Goal: Browse casually: Explore the website without a specific task or goal

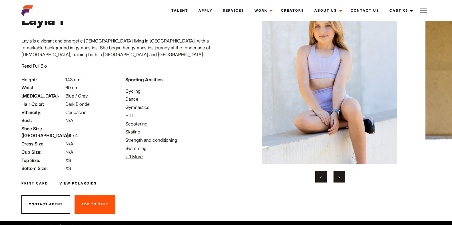
scroll to position [7, 0]
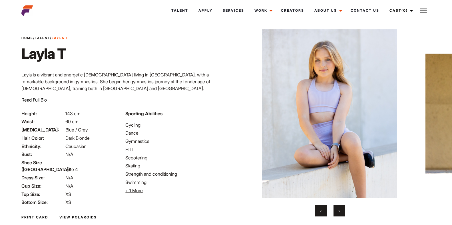
click at [340, 211] on button "›" at bounding box center [338, 210] width 11 height 11
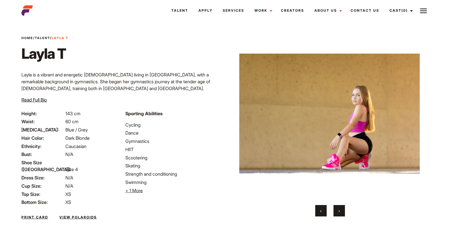
click at [340, 211] on button "›" at bounding box center [338, 210] width 11 height 11
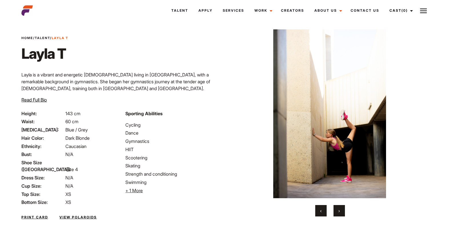
click at [340, 211] on button "›" at bounding box center [338, 210] width 11 height 11
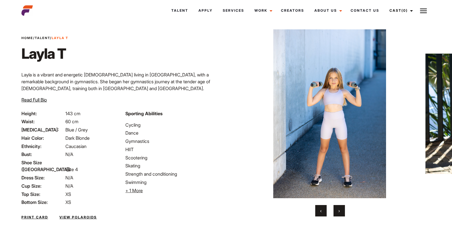
click at [340, 211] on button "›" at bounding box center [338, 210] width 11 height 11
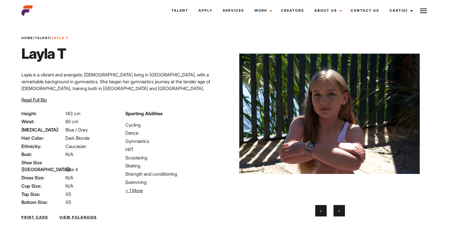
click at [340, 210] on button "›" at bounding box center [338, 210] width 11 height 11
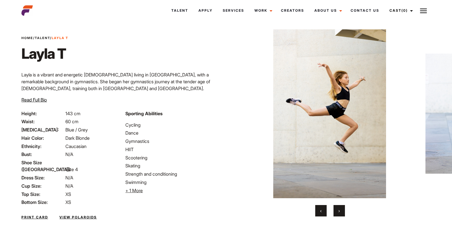
click at [340, 210] on button "›" at bounding box center [338, 210] width 11 height 11
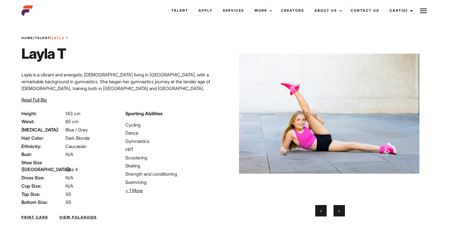
click at [340, 210] on button "›" at bounding box center [338, 210] width 11 height 11
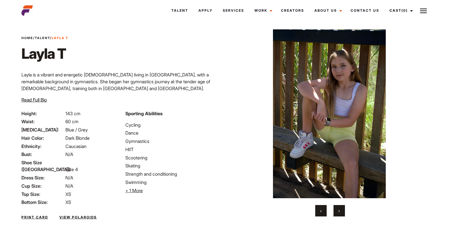
click at [340, 210] on button "›" at bounding box center [338, 210] width 11 height 11
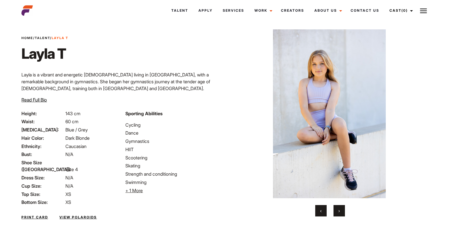
click at [340, 210] on button "›" at bounding box center [338, 210] width 11 height 11
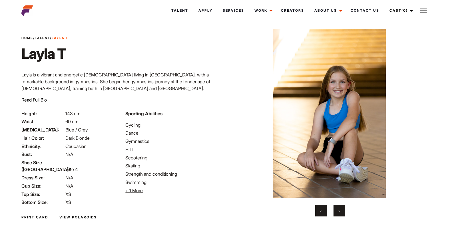
click at [341, 210] on button "›" at bounding box center [338, 210] width 11 height 11
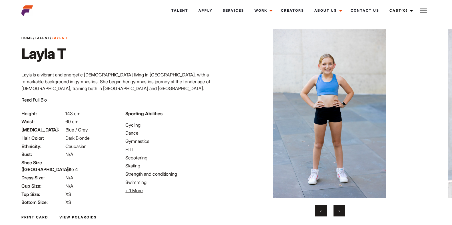
click at [341, 210] on button "›" at bounding box center [338, 210] width 11 height 11
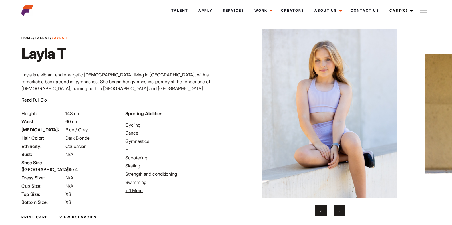
click at [341, 210] on button "›" at bounding box center [338, 210] width 11 height 11
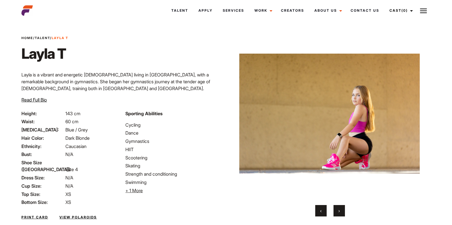
click at [341, 210] on button "›" at bounding box center [338, 210] width 11 height 11
